Goal: Task Accomplishment & Management: Manage account settings

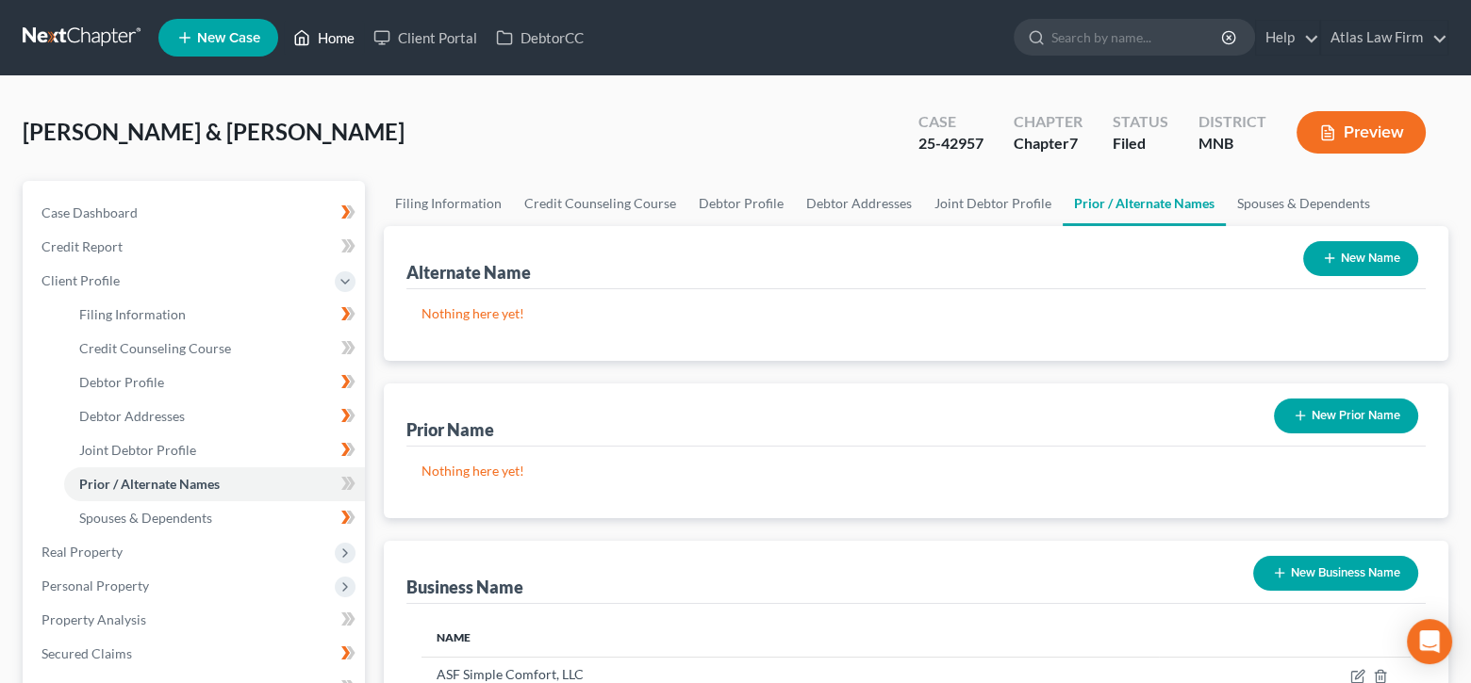
click at [317, 37] on link "Home" at bounding box center [324, 38] width 80 height 34
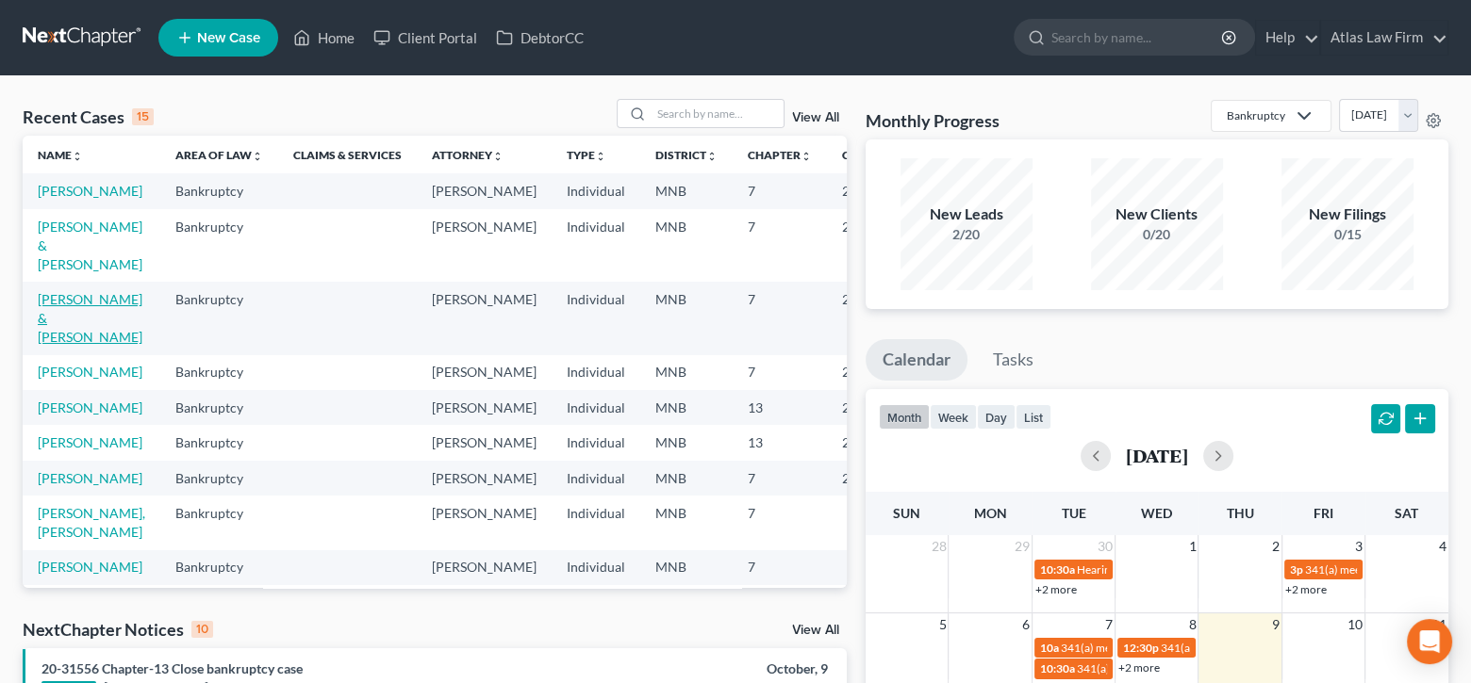
click at [69, 345] on link "[PERSON_NAME] & [PERSON_NAME]" at bounding box center [90, 318] width 105 height 54
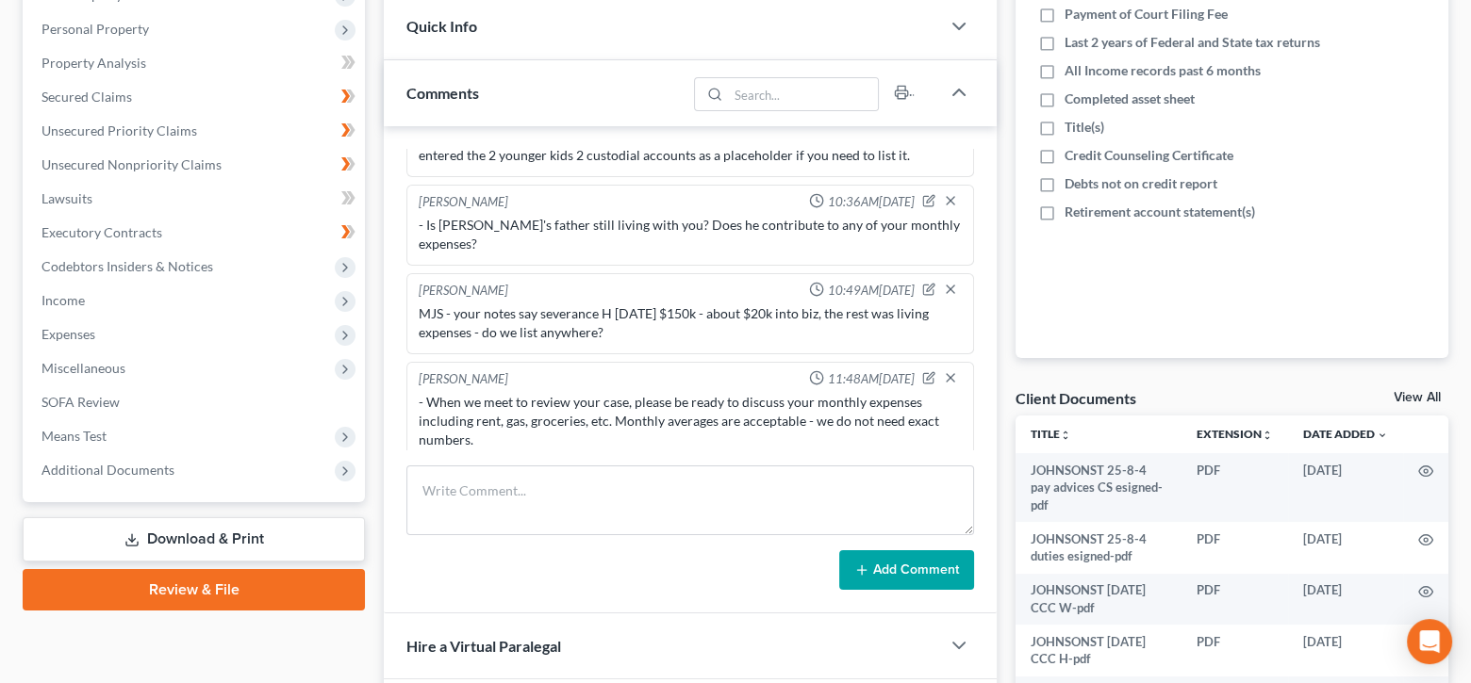
scroll to position [377, 0]
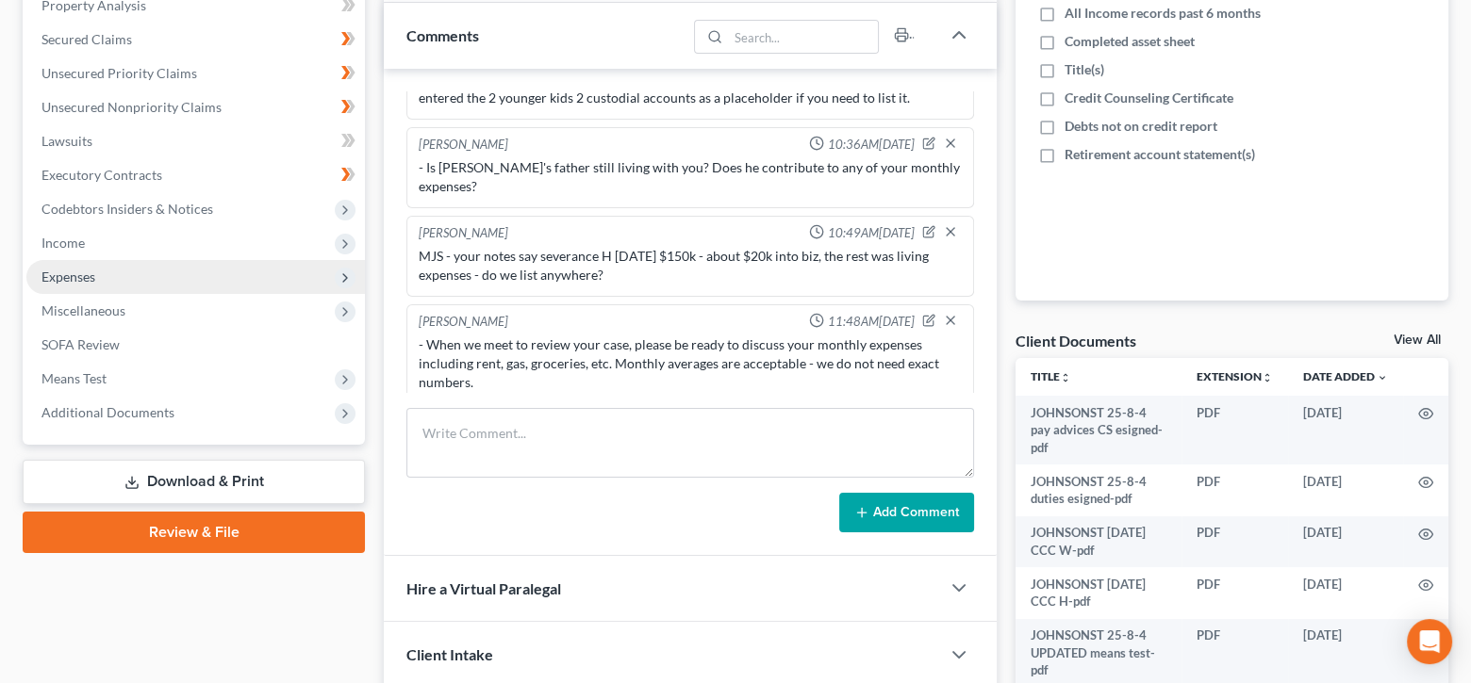
click at [94, 283] on span "Expenses" at bounding box center [195, 277] width 338 height 34
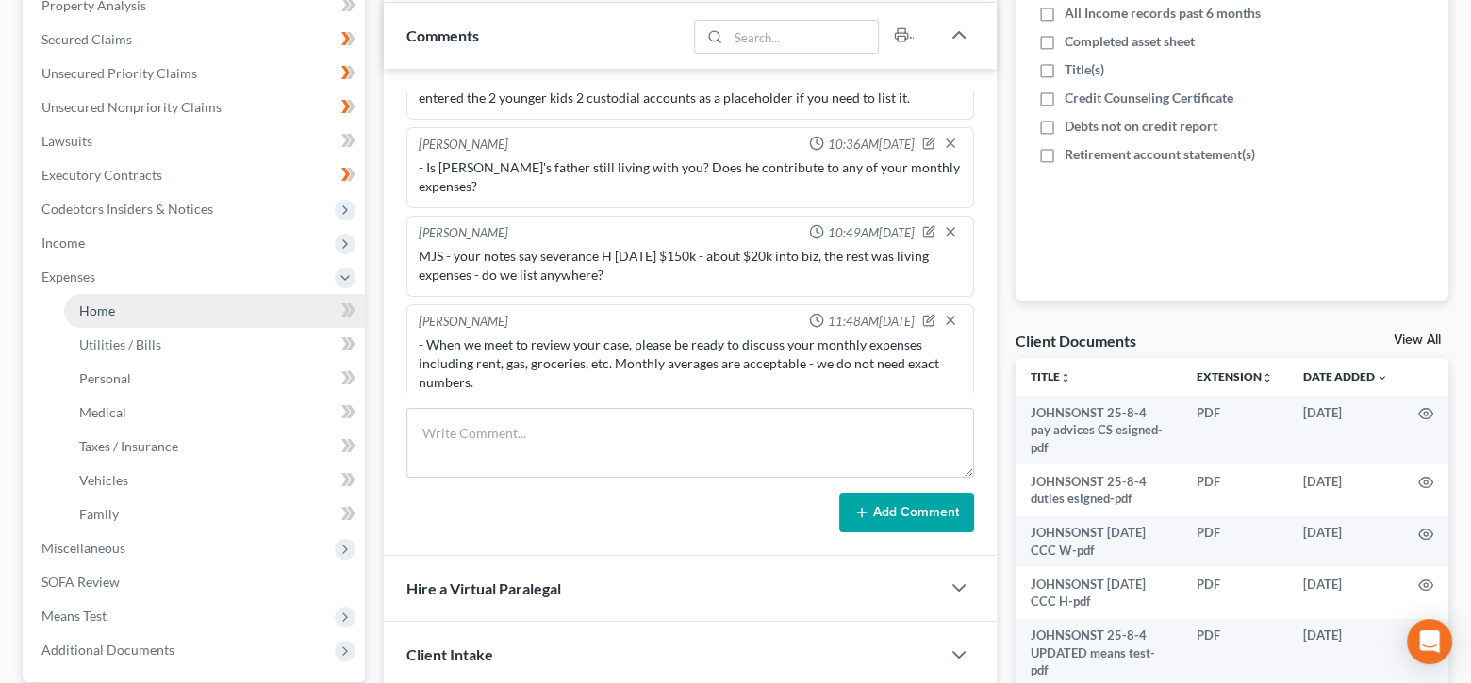
click at [119, 321] on link "Home" at bounding box center [214, 311] width 301 height 34
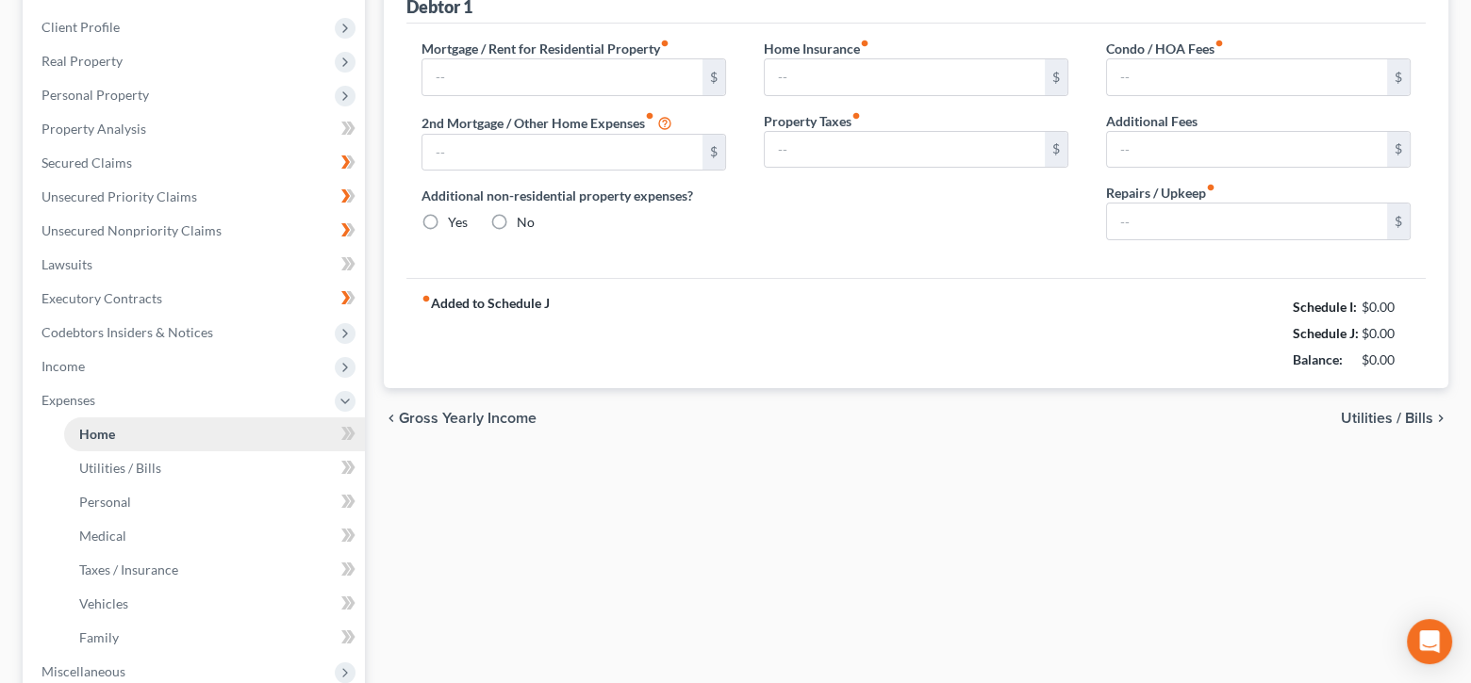
type input "2,450.00"
type input "1,000.00"
radio input "true"
type input "0.00"
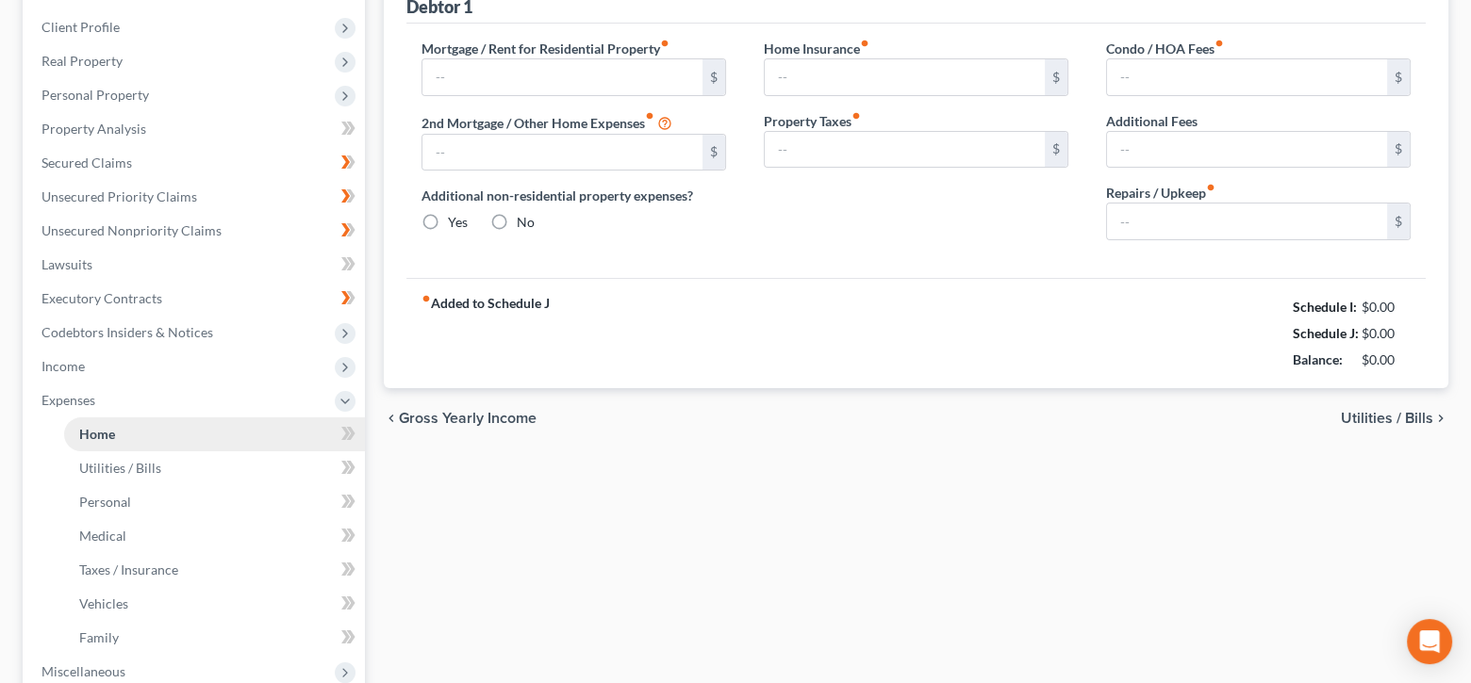
type input "0.00"
type input "100.00"
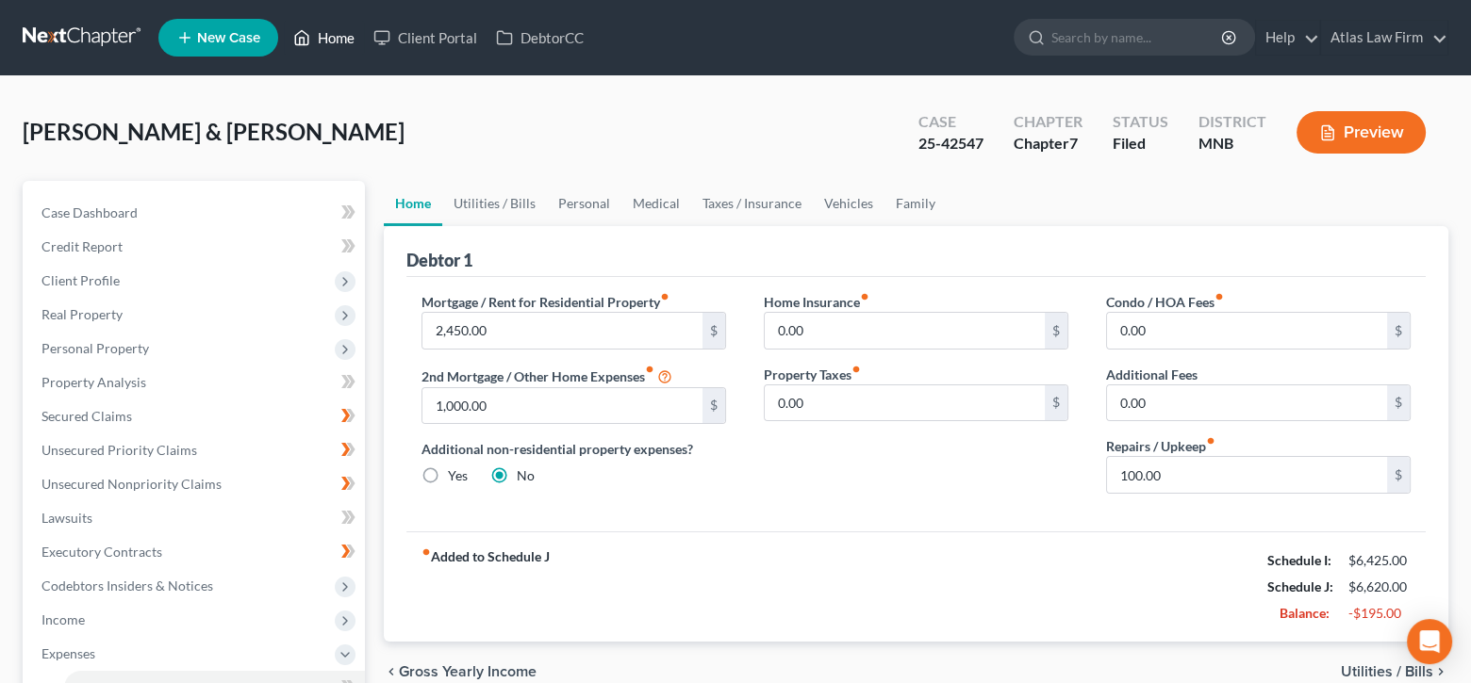
click at [346, 36] on link "Home" at bounding box center [324, 38] width 80 height 34
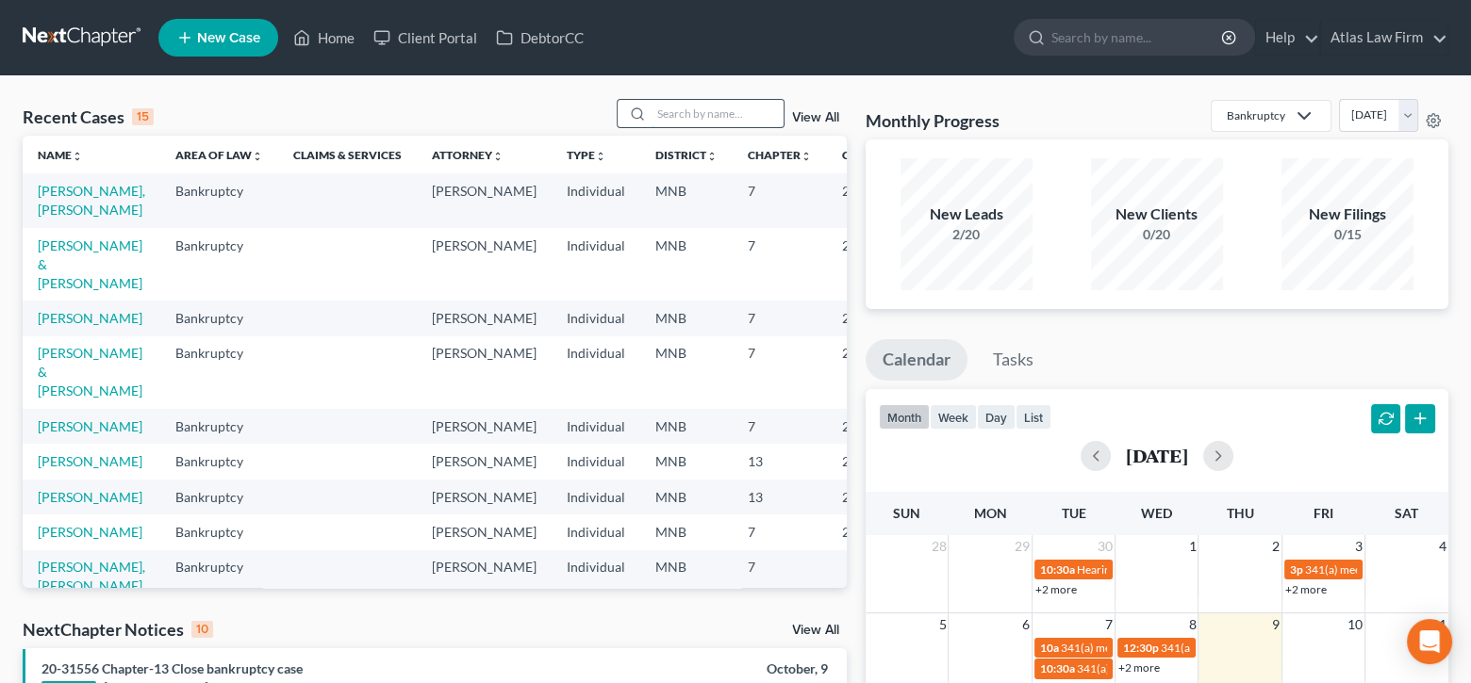
click at [711, 111] on input "search" at bounding box center [717, 113] width 132 height 27
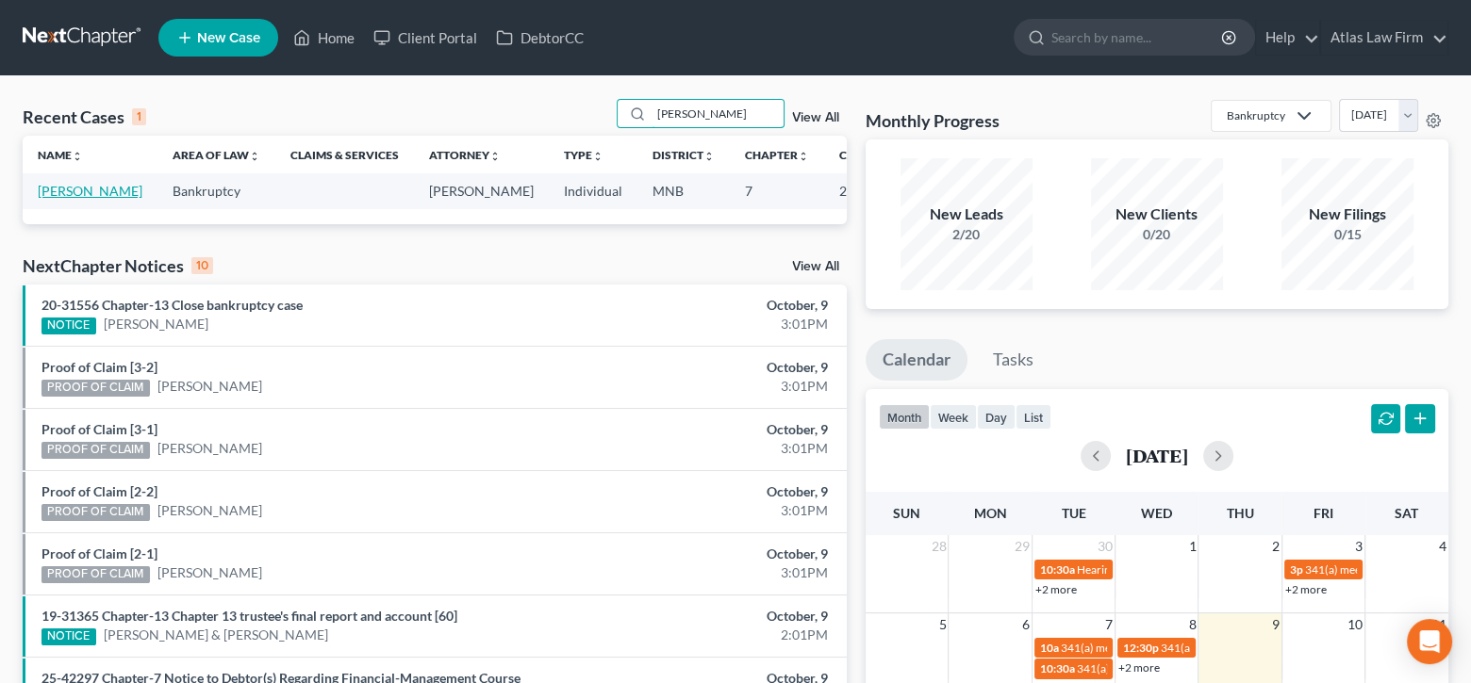
type input "[PERSON_NAME]"
click at [71, 186] on link "[PERSON_NAME]" at bounding box center [90, 191] width 105 height 16
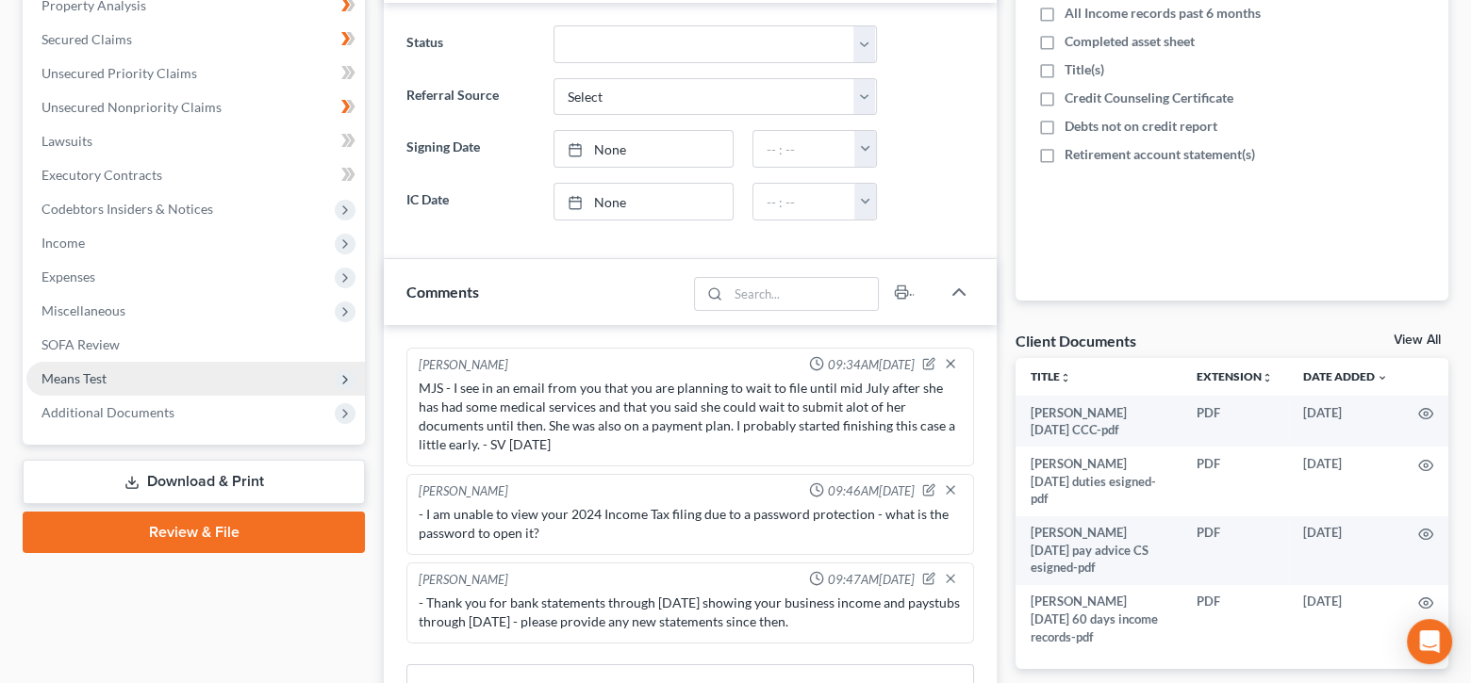
scroll to position [1095, 0]
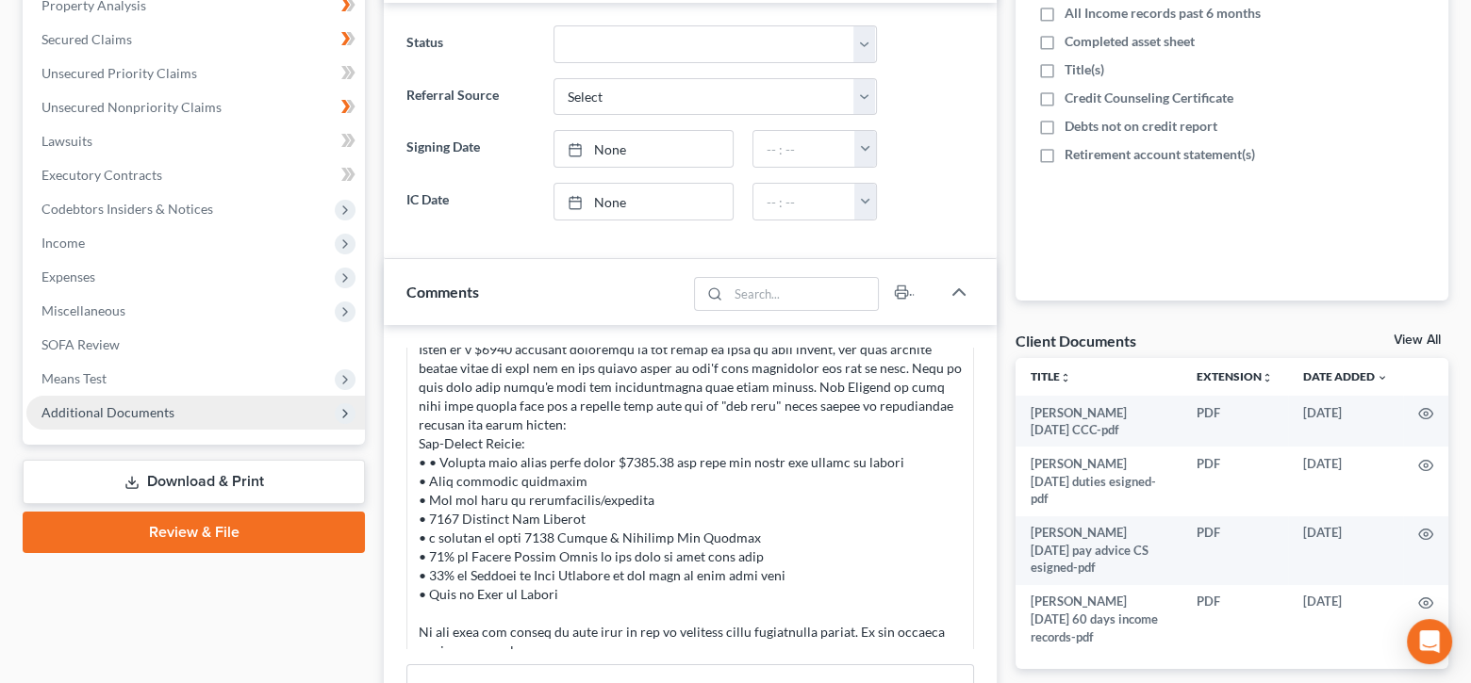
click at [132, 404] on span "Additional Documents" at bounding box center [107, 412] width 133 height 16
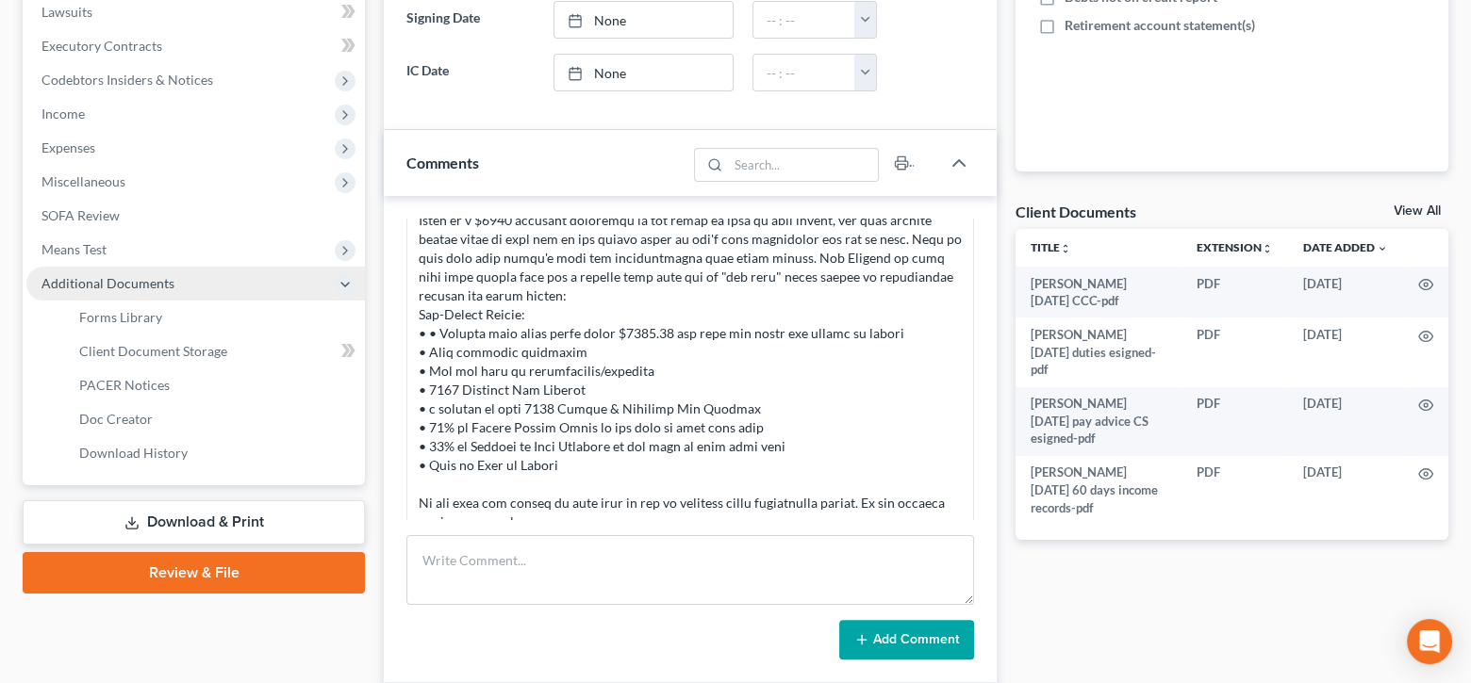
scroll to position [566, 0]
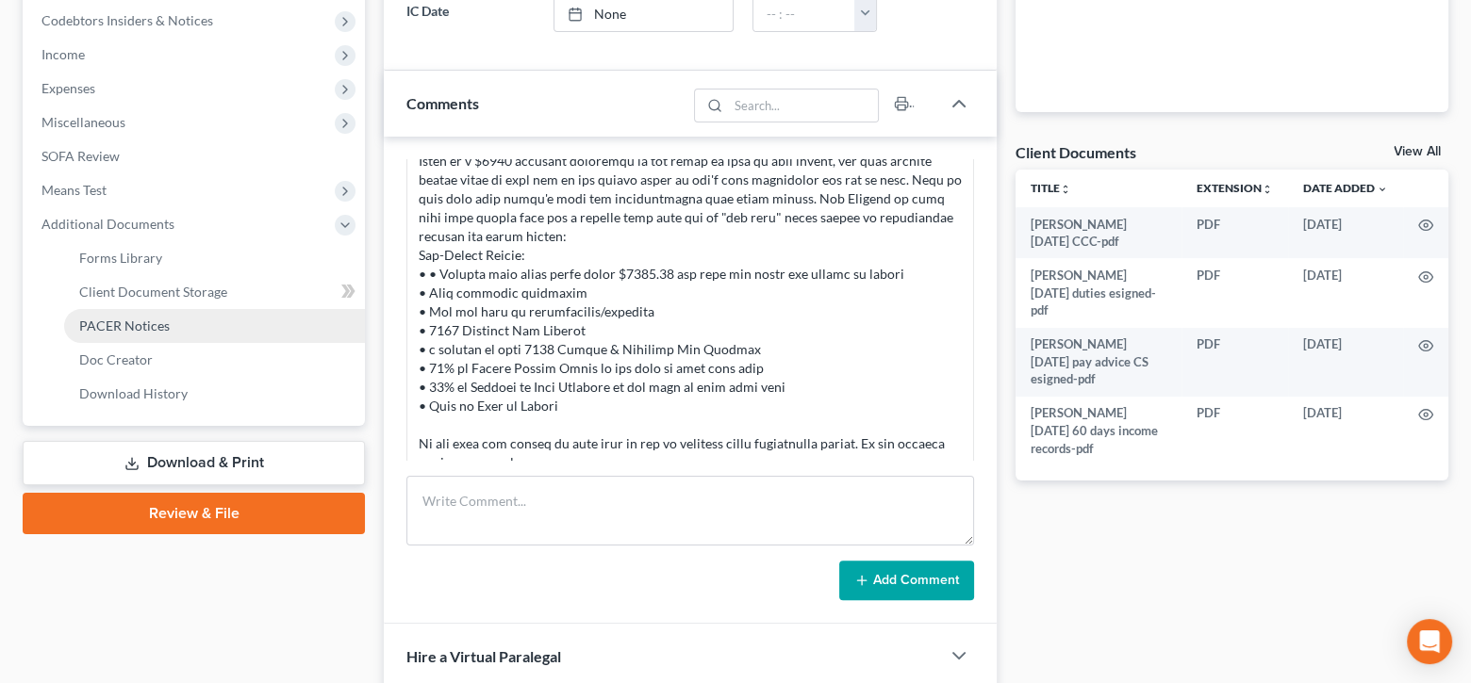
click at [150, 327] on span "PACER Notices" at bounding box center [124, 326] width 91 height 16
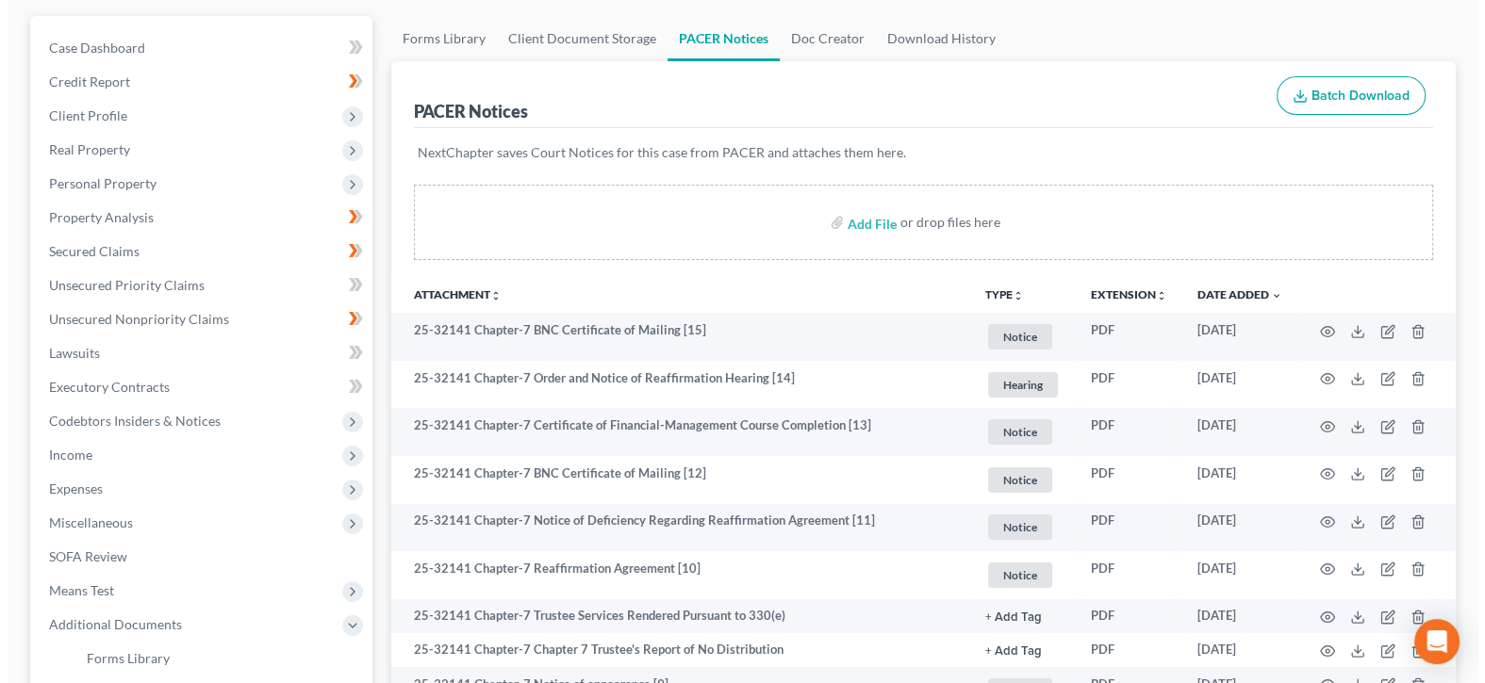
scroll to position [189, 0]
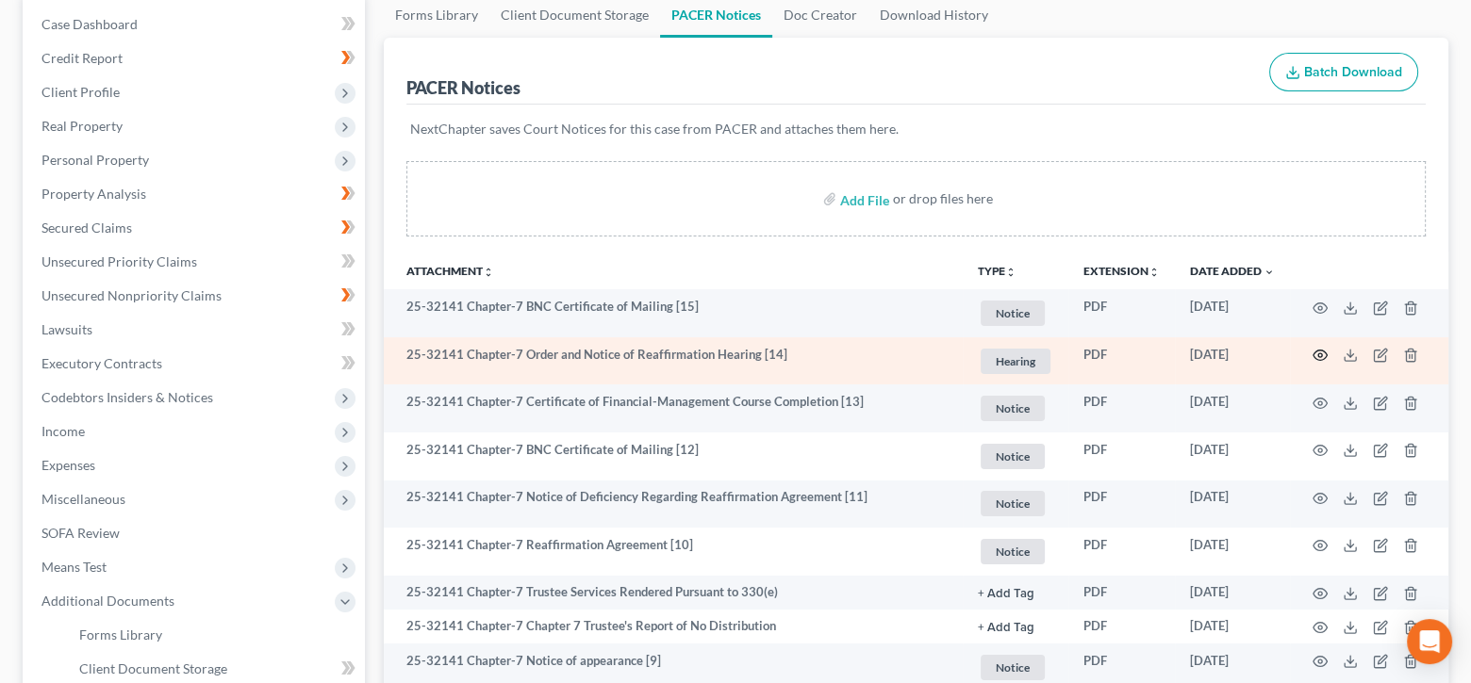
click at [1318, 354] on circle "button" at bounding box center [1320, 356] width 4 height 4
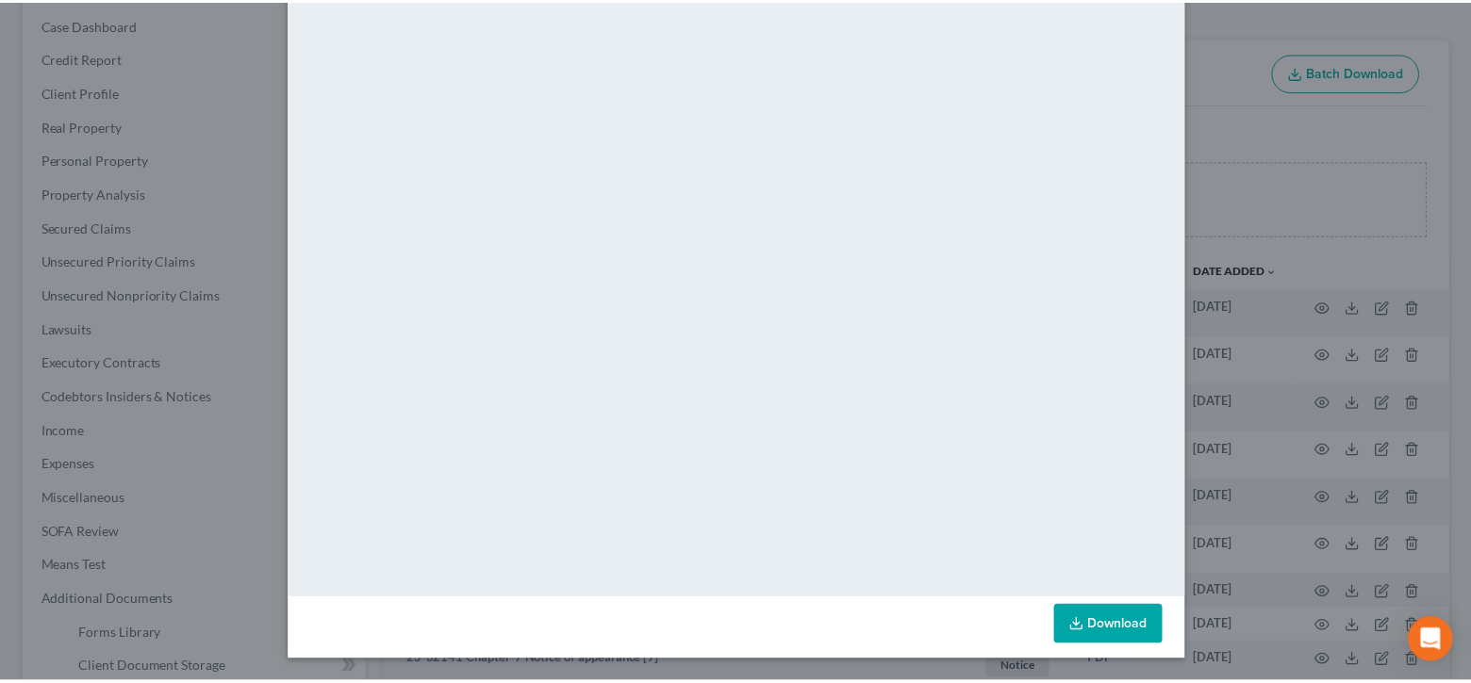
scroll to position [0, 0]
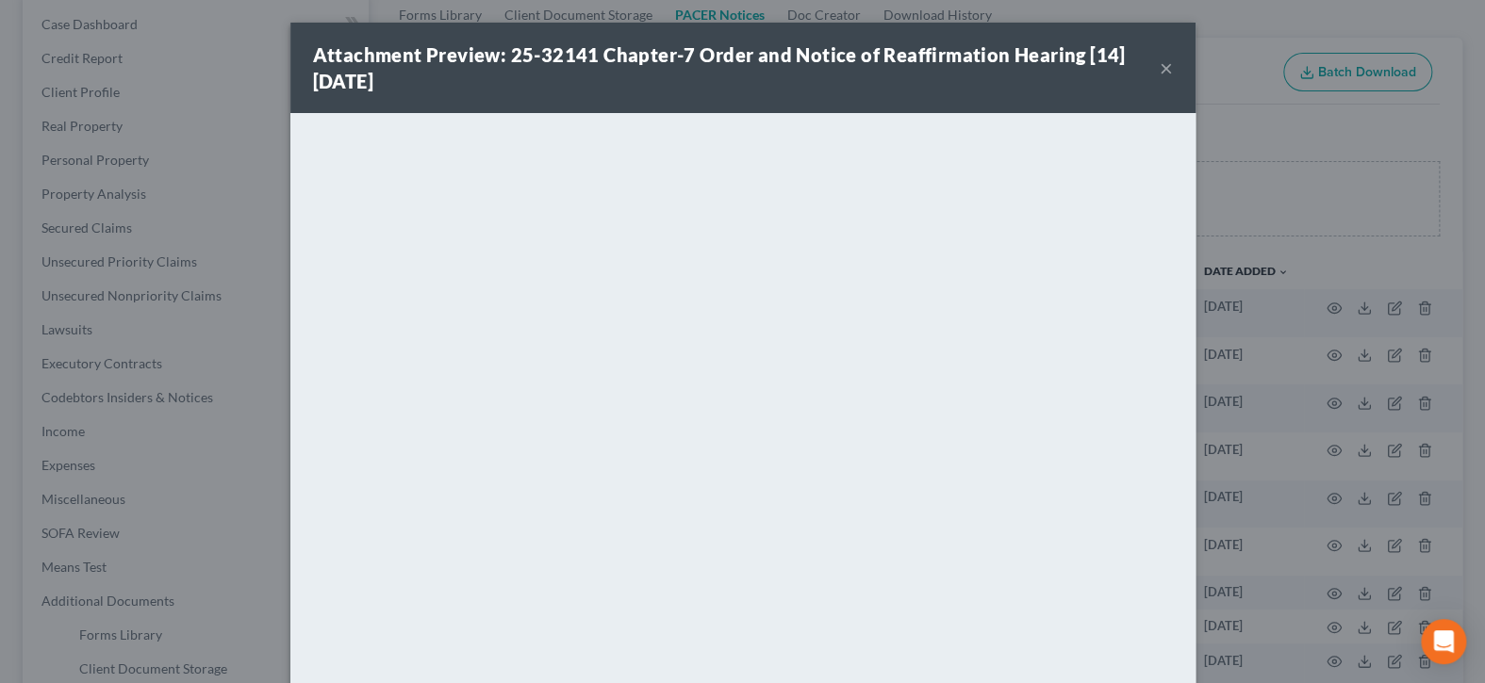
click at [1160, 74] on button "×" at bounding box center [1166, 68] width 13 height 23
